Goal: Task Accomplishment & Management: Manage account settings

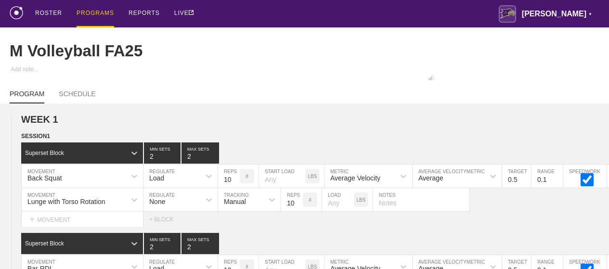
click at [85, 16] on div "PROGRAMS" at bounding box center [96, 13] width 38 height 27
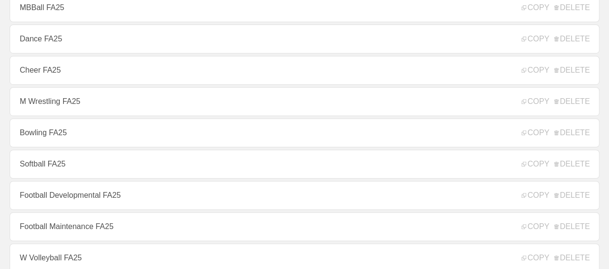
scroll to position [193, 0]
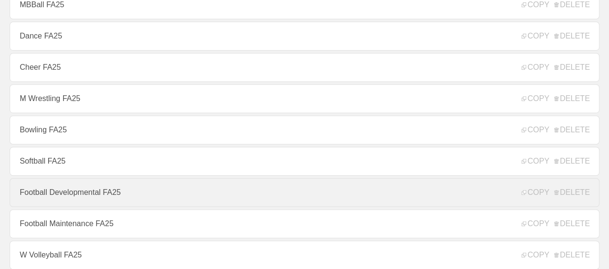
click at [107, 200] on link "Football Developmental FA25" at bounding box center [305, 192] width 590 height 29
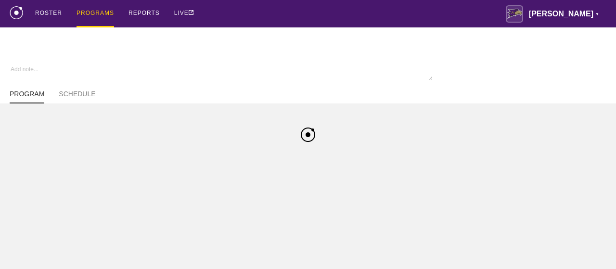
type textarea "x"
type input "Football Developmental FA25"
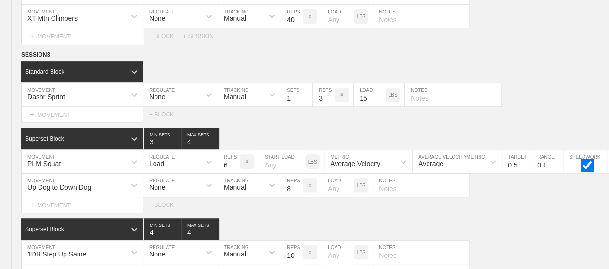
scroll to position [7558, 0]
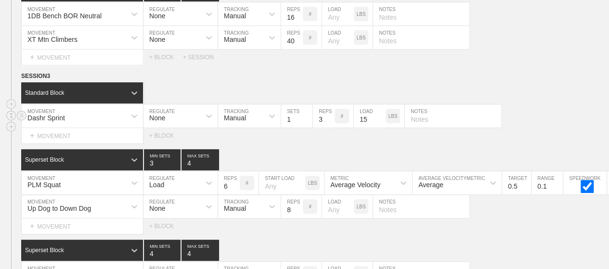
click at [530, 104] on div "Dashr Sprint MOVEMENT None REGULATE Manual TRACKING 1 SETS 3 REPS # 15 LOAD LBS…" at bounding box center [304, 116] width 609 height 24
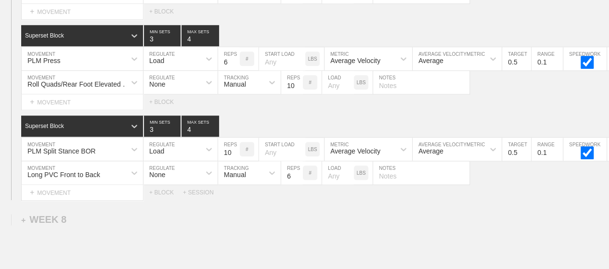
scroll to position [7866, 0]
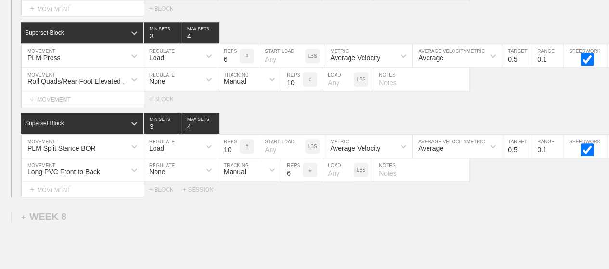
click at [411, 91] on div "Select... MOVEMENT + MOVEMENT + BLOCK" at bounding box center [304, 98] width 609 height 15
